Goal: Information Seeking & Learning: Learn about a topic

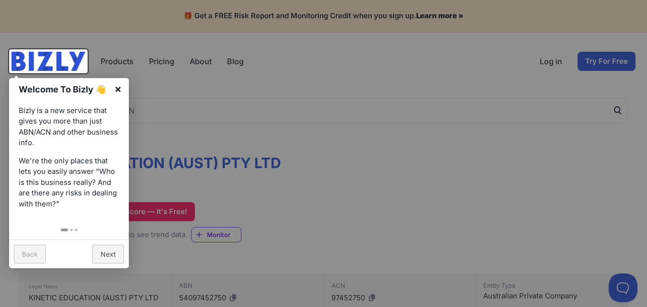
click at [120, 88] on link "×" at bounding box center [118, 89] width 22 height 22
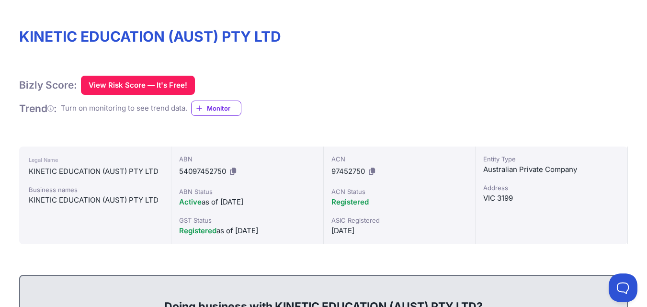
scroll to position [129, 0]
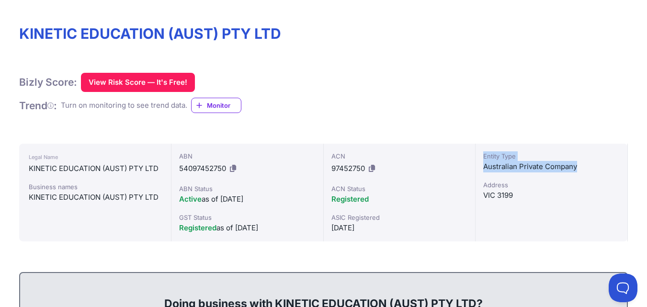
drag, startPoint x: 580, startPoint y: 166, endPoint x: 481, endPoint y: 160, distance: 98.8
click at [481, 160] on div "Entity Type Australian Private Company Address VIC 3199" at bounding box center [552, 193] width 152 height 98
copy div "Entity Type Australian Private Company"
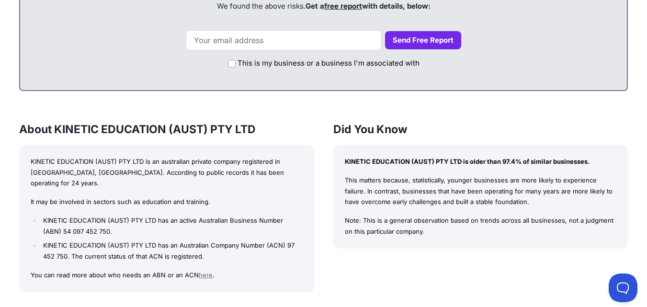
scroll to position [561, 0]
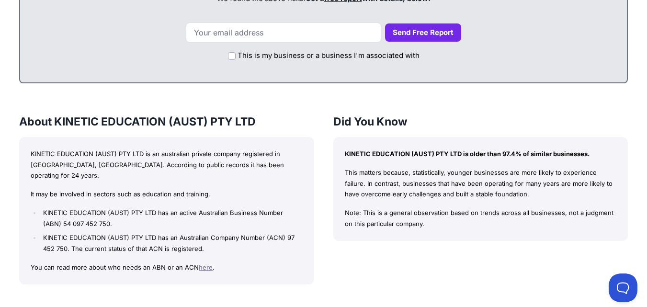
click at [201, 263] on link "here" at bounding box center [206, 267] width 14 height 8
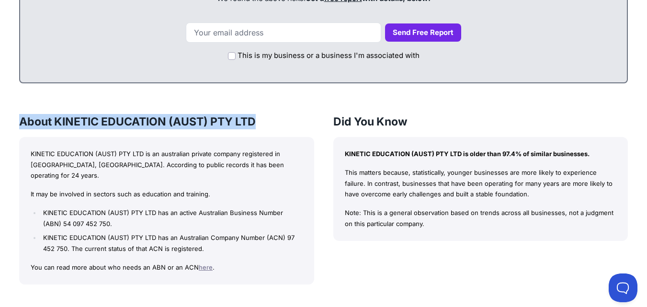
drag, startPoint x: 21, startPoint y: 120, endPoint x: 254, endPoint y: 116, distance: 233.7
click at [254, 116] on h3 "About KINETIC EDUCATION (AUST) PTY LTD" at bounding box center [166, 121] width 295 height 15
copy h3 "About KINETIC EDUCATION (AUST) PTY LTD"
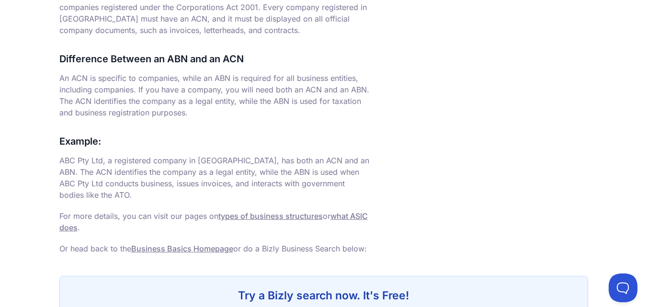
scroll to position [603, 0]
